Goal: Information Seeking & Learning: Learn about a topic

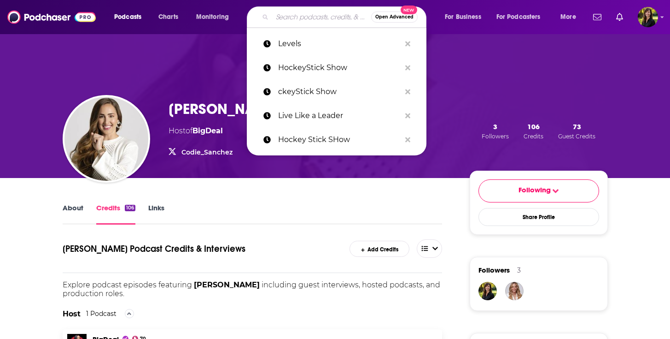
click at [288, 17] on input "Search podcasts, credits, & more..." at bounding box center [321, 17] width 99 height 15
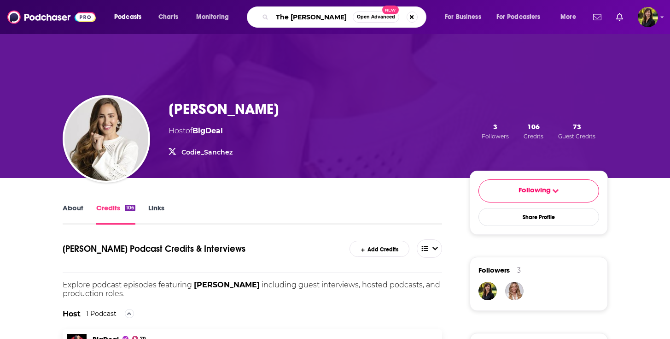
type input "The [PERSON_NAME] Show"
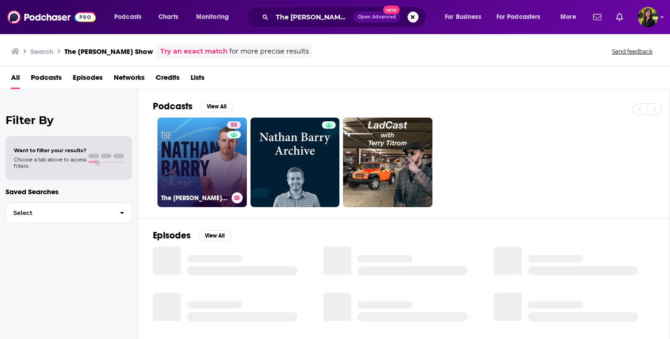
click at [210, 152] on link "55 The [PERSON_NAME] Show" at bounding box center [202, 161] width 89 height 89
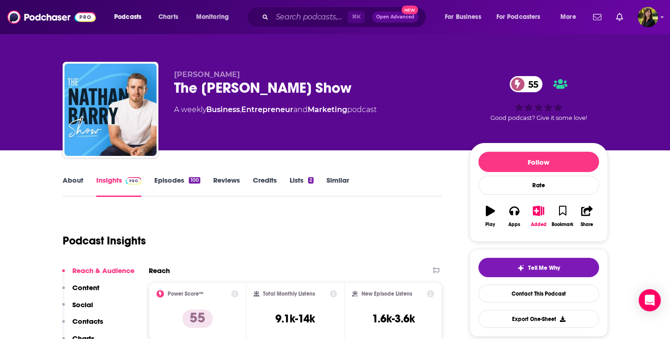
click at [296, 183] on link "Lists 2" at bounding box center [302, 185] width 24 height 21
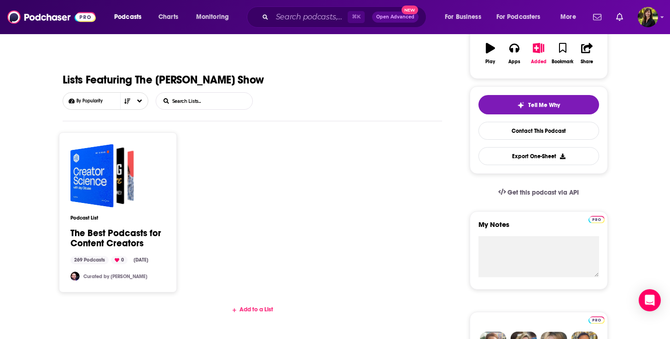
scroll to position [143, 0]
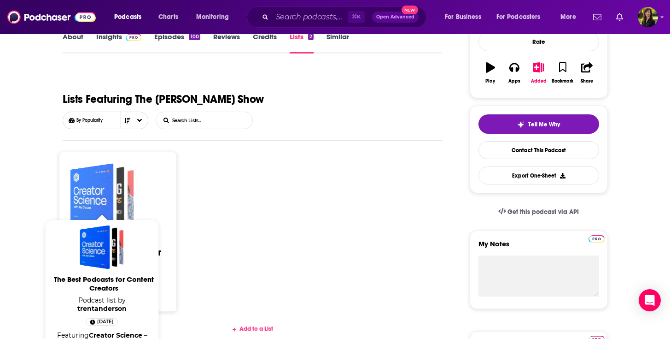
click at [95, 201] on div "The Best Podcasts for Content Creators" at bounding box center [91, 195] width 43 height 64
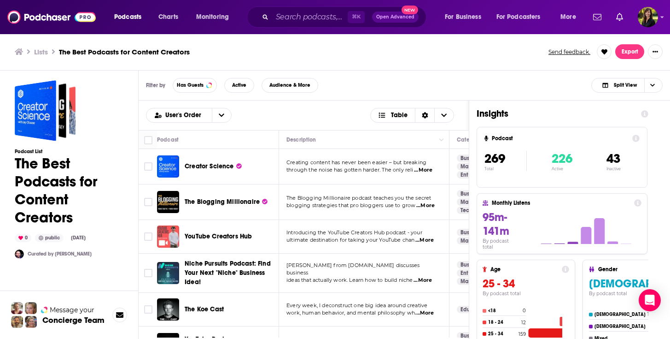
click at [461, 114] on div "User's Order Table" at bounding box center [303, 115] width 315 height 15
click at [643, 115] on icon at bounding box center [644, 113] width 7 height 7
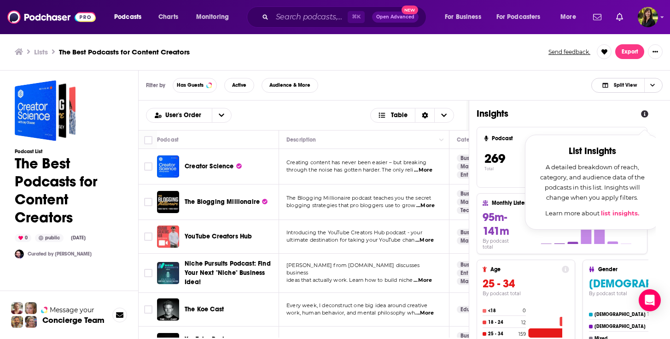
click at [651, 85] on icon "Choose View" at bounding box center [652, 84] width 5 height 5
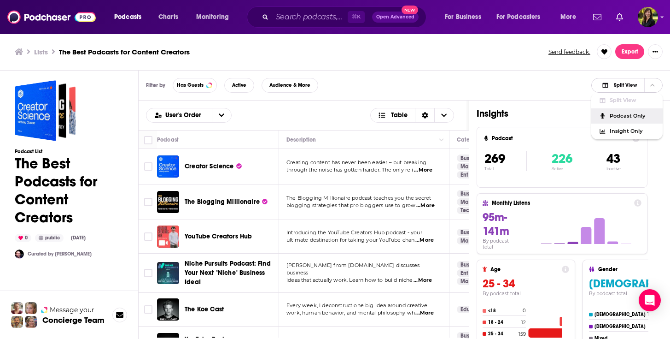
click at [641, 115] on span "Podcast Only" at bounding box center [633, 115] width 46 height 5
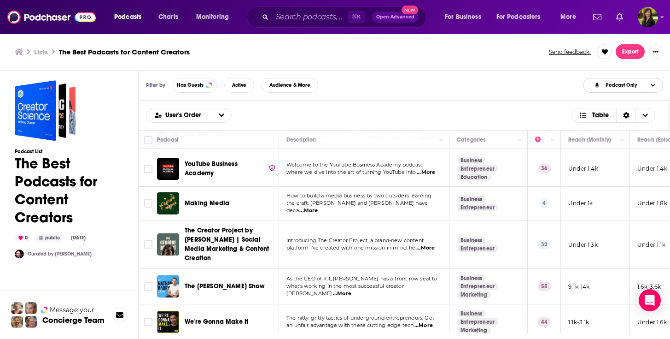
scroll to position [175, 0]
click at [318, 207] on span "...More" at bounding box center [308, 210] width 18 height 7
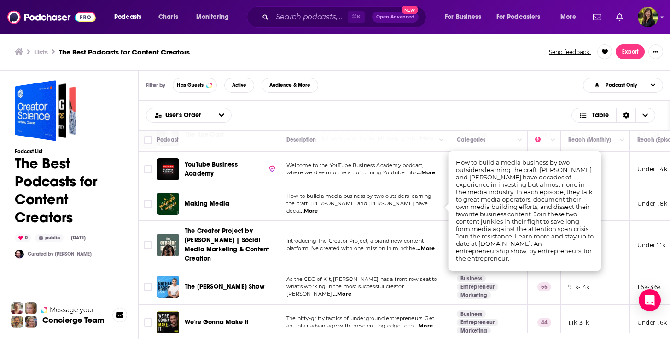
click at [504, 91] on div "Filter by Has Guests Active Audience & More Podcast Only" at bounding box center [405, 85] width 532 height 30
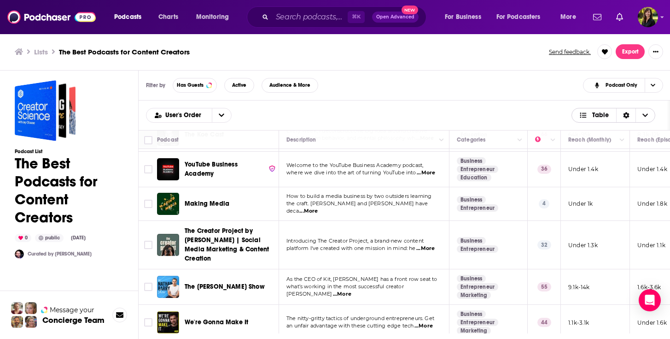
click at [628, 117] on icon "Sort Direction" at bounding box center [626, 115] width 6 height 6
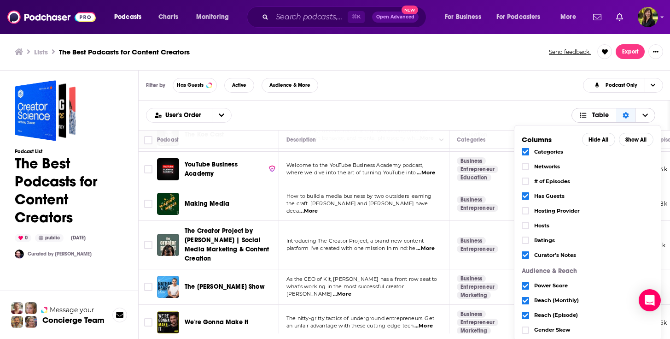
scroll to position [0, 0]
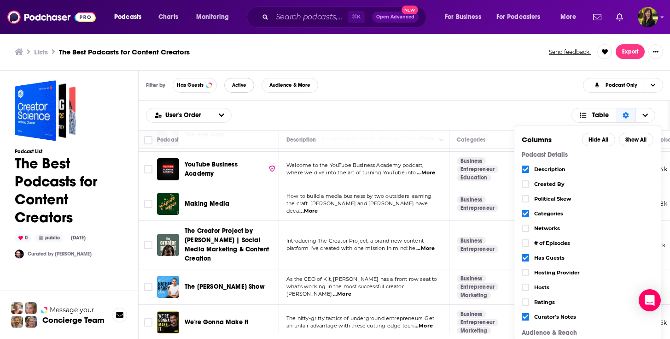
click at [240, 88] on span "Active" at bounding box center [239, 84] width 14 height 5
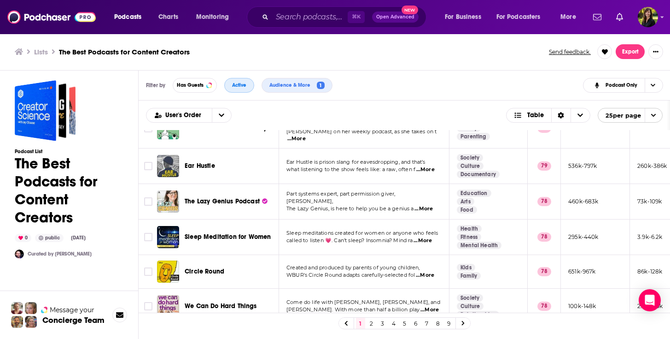
scroll to position [25, 0]
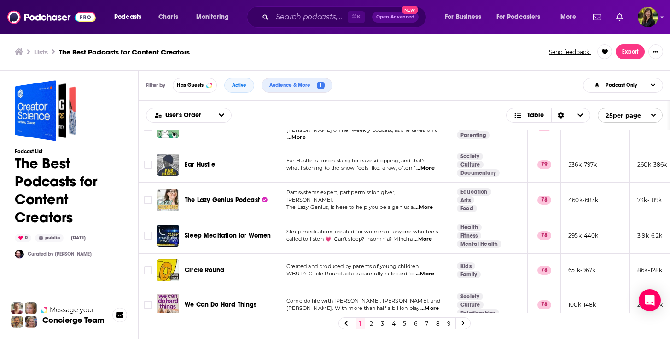
click at [463, 322] on icon at bounding box center [462, 323] width 3 height 5
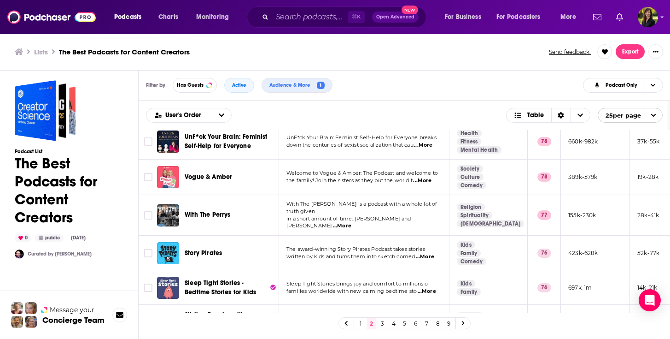
click at [463, 323] on icon at bounding box center [462, 323] width 3 height 5
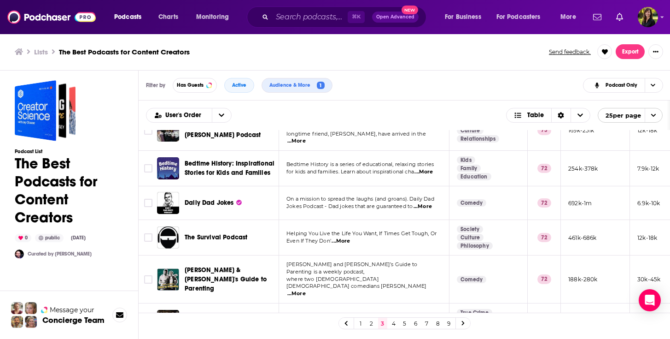
scroll to position [698, 0]
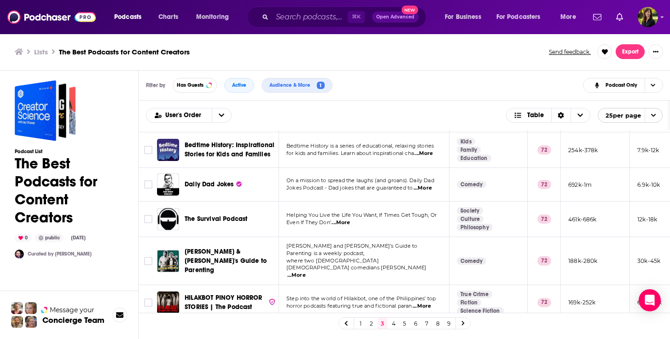
click at [466, 323] on link at bounding box center [463, 322] width 15 height 11
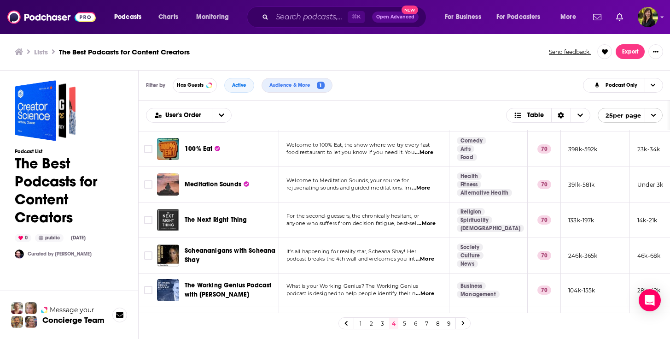
scroll to position [700, 0]
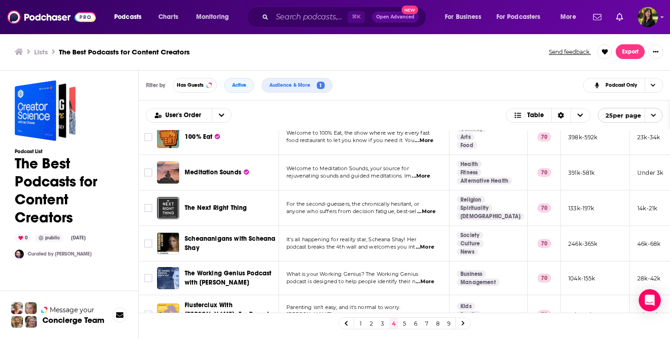
click at [464, 323] on icon at bounding box center [462, 323] width 3 height 5
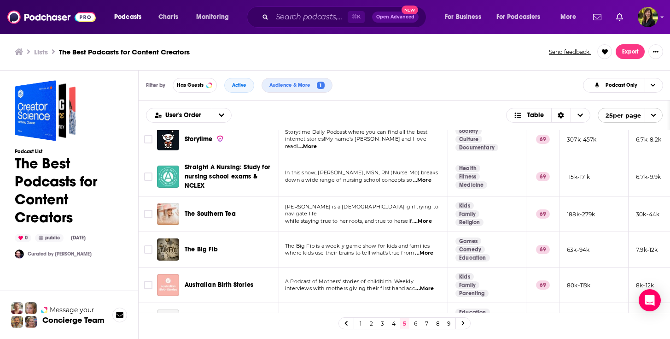
scroll to position [711, 1]
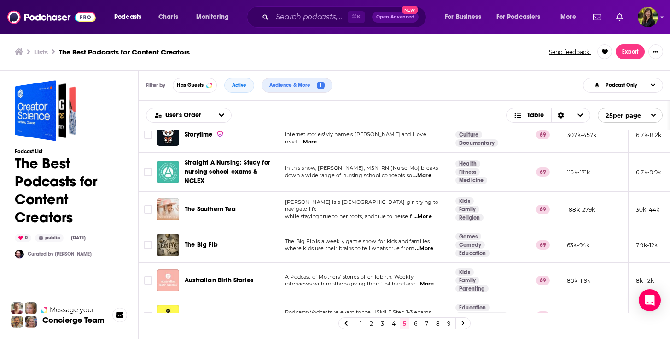
click at [466, 324] on link at bounding box center [463, 322] width 15 height 11
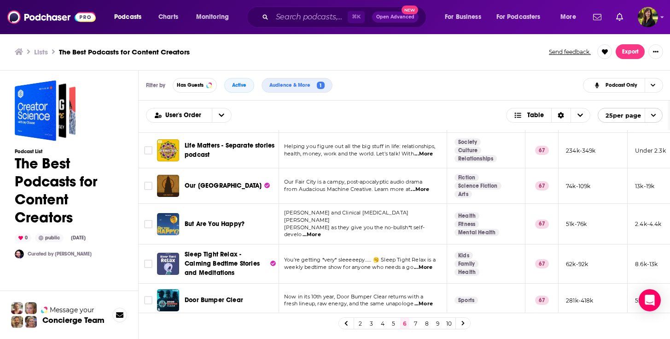
scroll to position [726, 2]
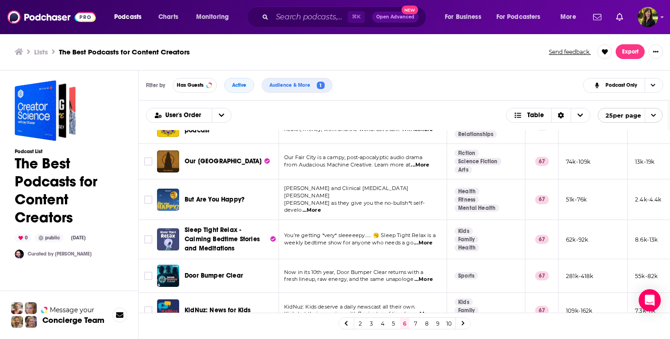
click at [428, 321] on link "8" at bounding box center [426, 322] width 9 height 11
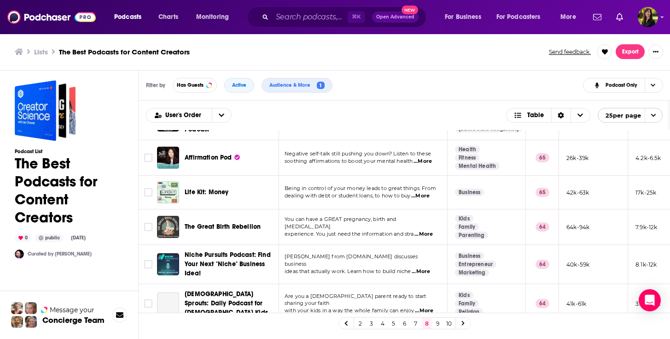
scroll to position [695, 2]
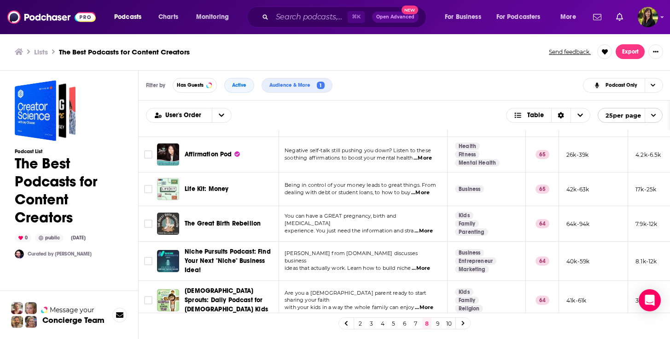
click at [464, 326] on link at bounding box center [463, 322] width 15 height 11
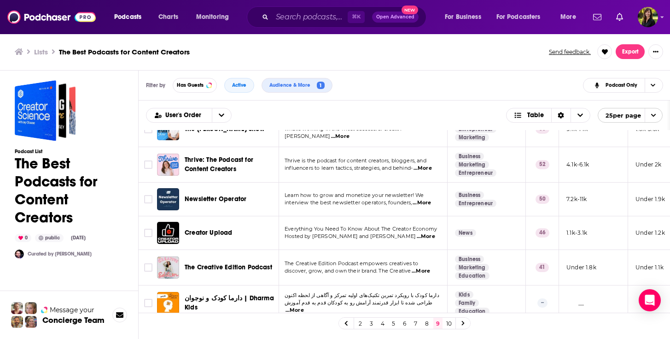
scroll to position [662, 2]
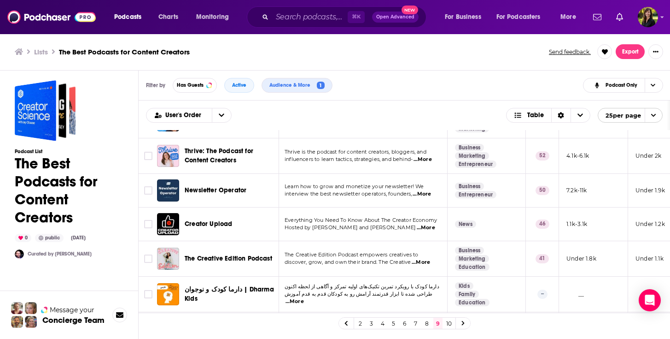
click at [417, 224] on span "...More" at bounding box center [426, 227] width 18 height 7
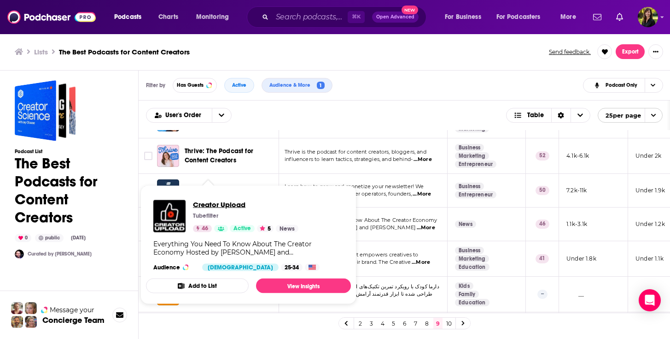
click at [212, 205] on span "Creator Upload" at bounding box center [245, 204] width 105 height 9
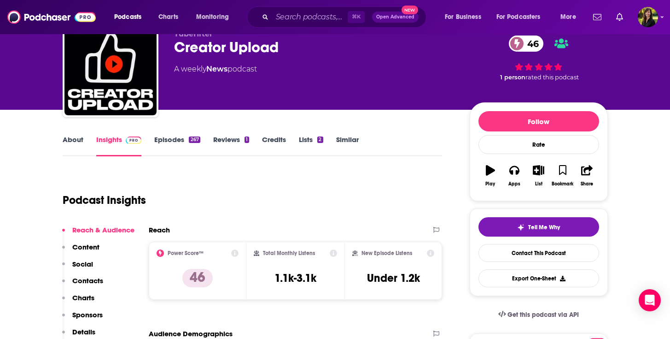
scroll to position [42, 0]
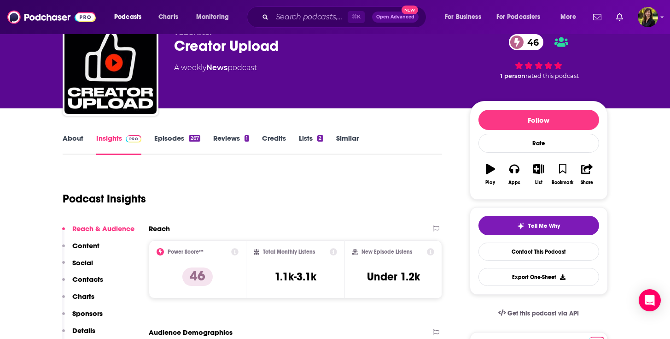
click at [76, 140] on link "About" at bounding box center [73, 144] width 21 height 21
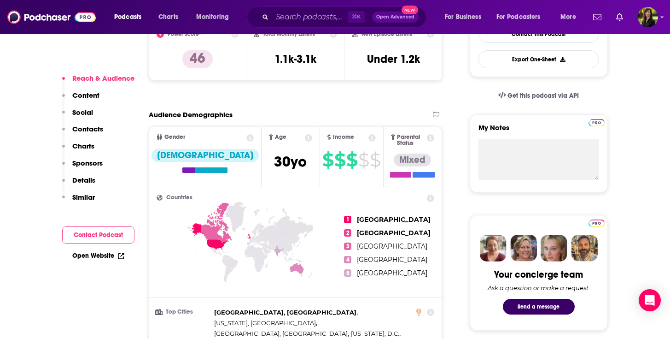
scroll to position [263, 0]
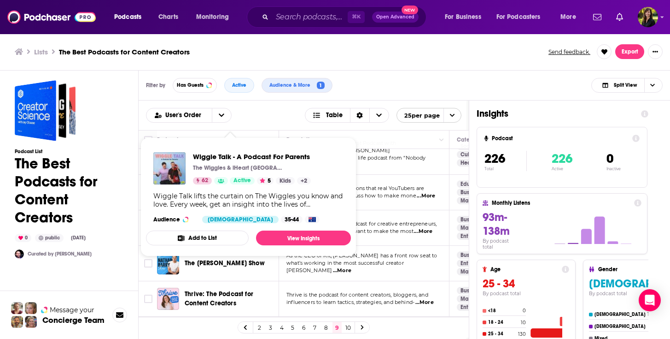
scroll to position [546, 0]
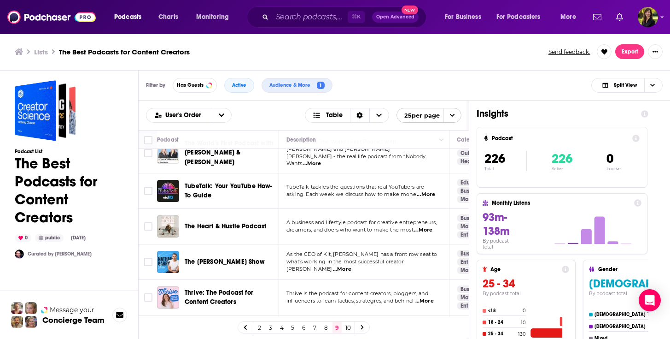
click at [564, 79] on div "Filter by Has Guests Active Audience & More 1 Split View" at bounding box center [405, 85] width 532 height 30
click at [645, 112] on icon at bounding box center [644, 113] width 7 height 7
click at [516, 77] on div "Filter by Has Guests Active Audience & More 1 Split View" at bounding box center [405, 85] width 532 height 30
click at [654, 87] on icon "Choose View" at bounding box center [652, 84] width 5 height 5
click at [638, 115] on span "Podcast Only" at bounding box center [633, 115] width 46 height 5
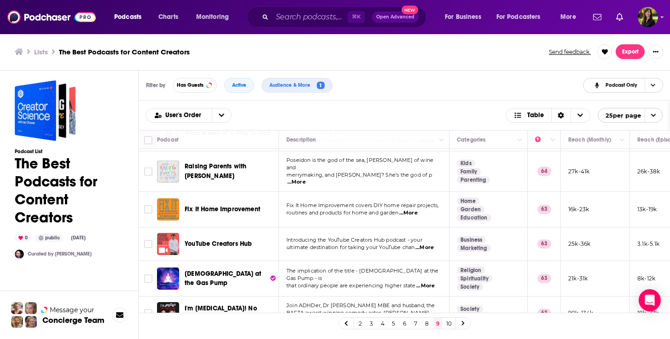
scroll to position [64, 0]
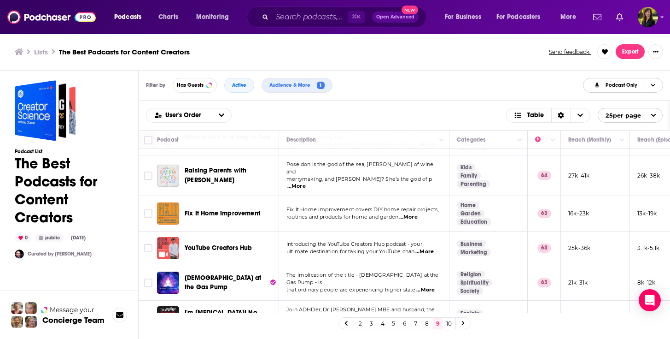
click at [583, 78] on button "Podcast Only" at bounding box center [623, 85] width 80 height 15
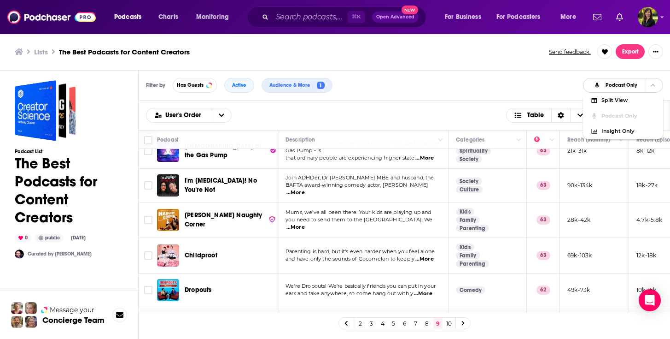
scroll to position [204, 1]
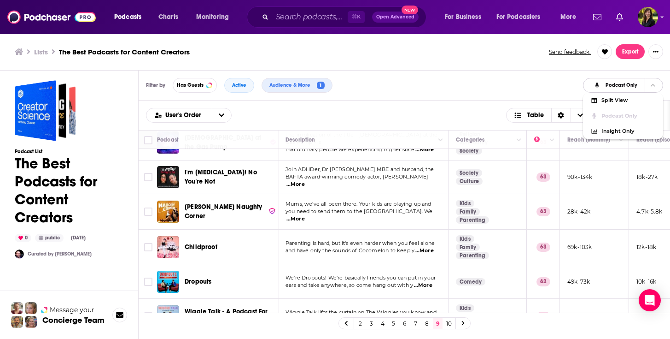
click at [583, 78] on button "Podcast Only" at bounding box center [623, 85] width 80 height 15
